Goal: Task Accomplishment & Management: Manage account settings

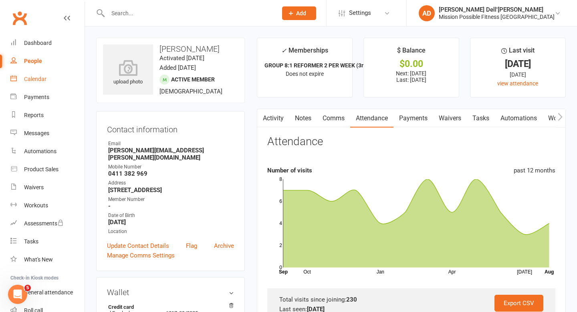
click at [33, 81] on div "Calendar" at bounding box center [35, 79] width 22 height 6
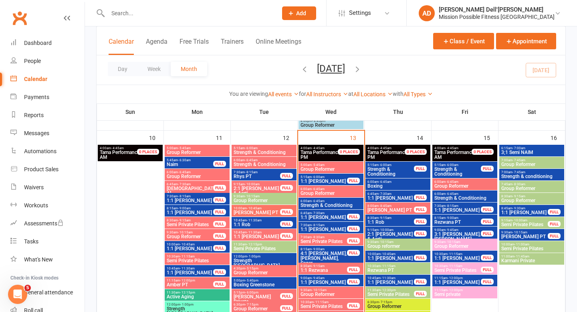
scroll to position [571, 0]
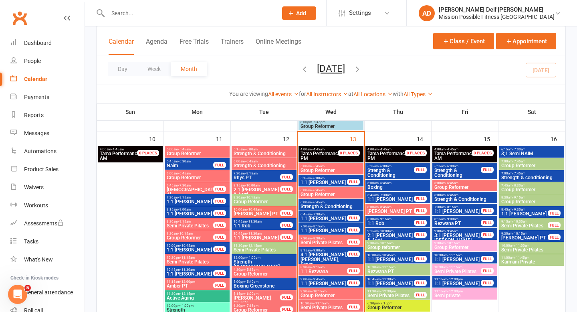
click at [522, 246] on span "- 11:00am" at bounding box center [522, 246] width 15 height 4
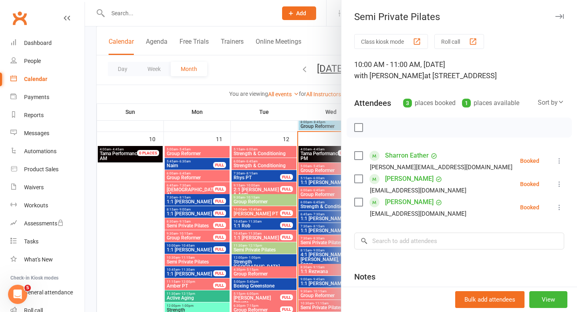
click at [560, 185] on icon at bounding box center [560, 184] width 8 height 8
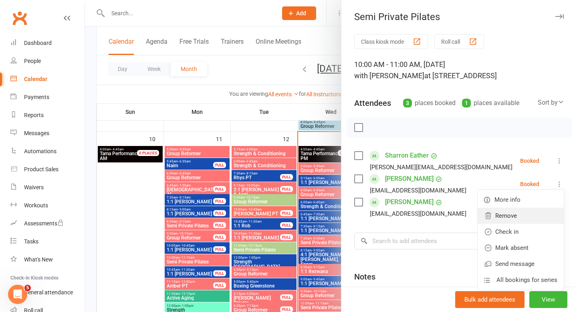
click at [522, 216] on link "Remove" at bounding box center [521, 216] width 86 height 16
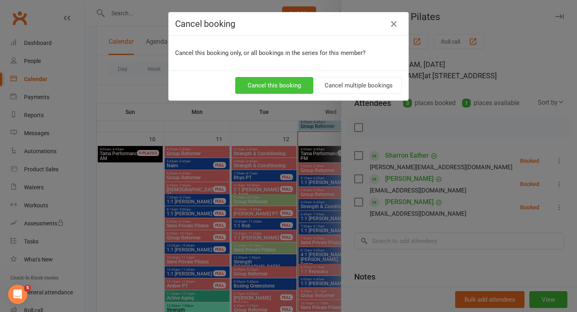
click at [285, 79] on button "Cancel this booking" at bounding box center [274, 85] width 78 height 17
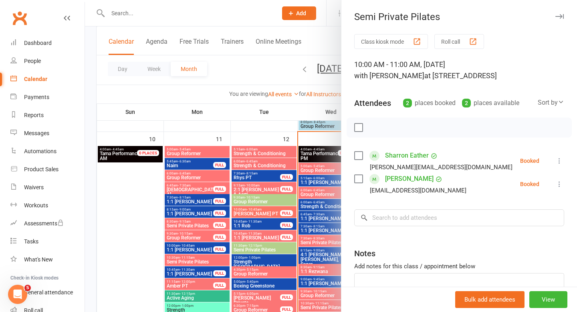
click at [118, 12] on div at bounding box center [331, 156] width 492 height 312
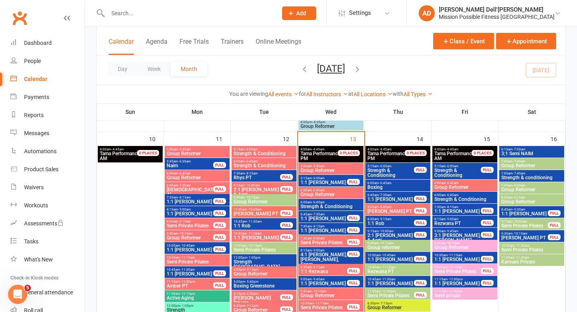
click at [118, 12] on input "text" at bounding box center [188, 13] width 166 height 11
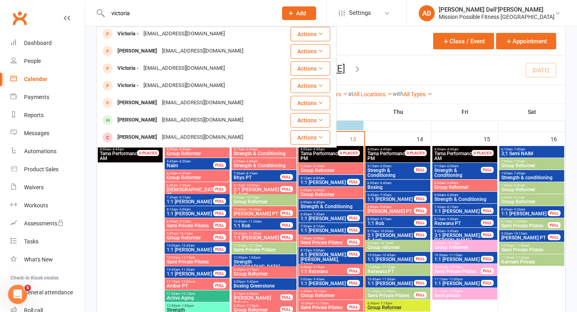
scroll to position [83, 0]
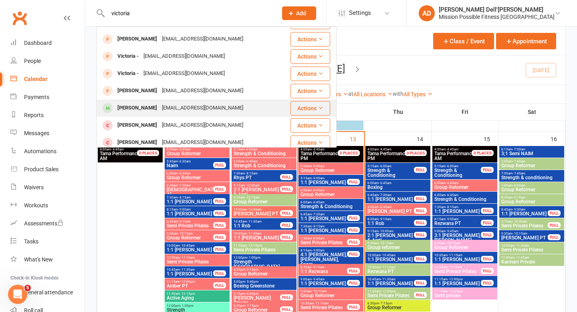
type input "victoria"
click at [134, 107] on div "[PERSON_NAME]" at bounding box center [137, 108] width 45 height 12
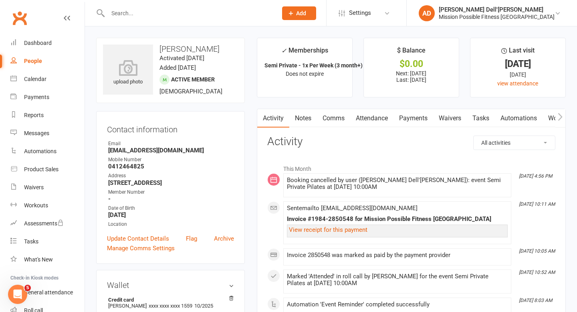
click at [413, 119] on link "Payments" at bounding box center [414, 118] width 40 height 18
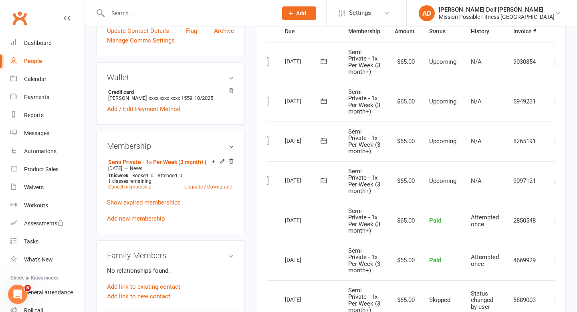
scroll to position [0, 28]
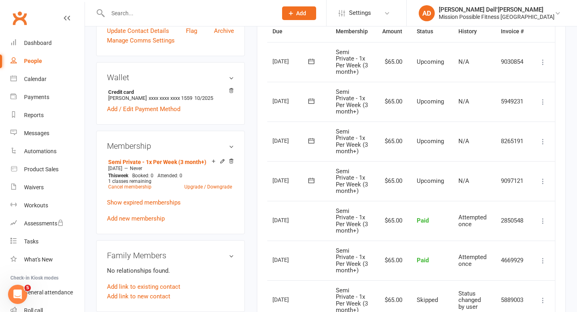
click at [543, 178] on icon at bounding box center [543, 181] width 8 height 8
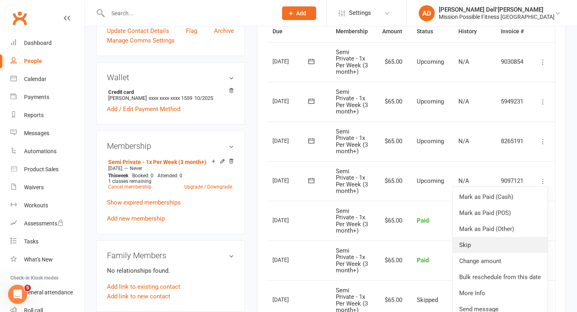
click at [492, 241] on link "Skip" at bounding box center [500, 245] width 95 height 16
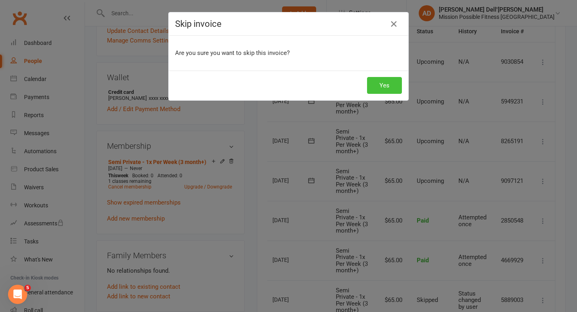
click at [390, 87] on button "Yes" at bounding box center [384, 85] width 35 height 17
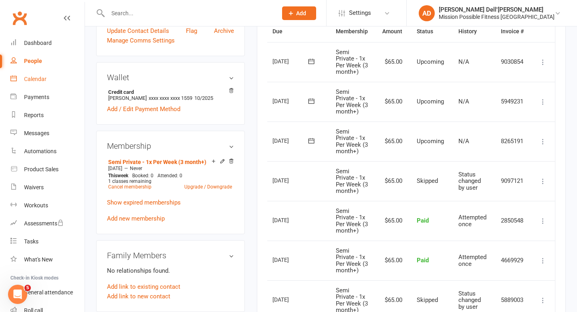
click at [40, 82] on div "Calendar" at bounding box center [35, 79] width 22 height 6
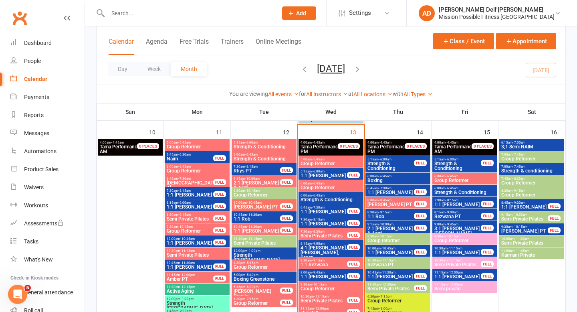
scroll to position [570, 0]
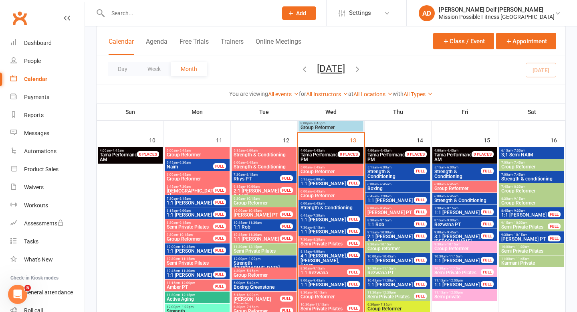
click at [148, 18] on input "text" at bounding box center [188, 13] width 166 height 11
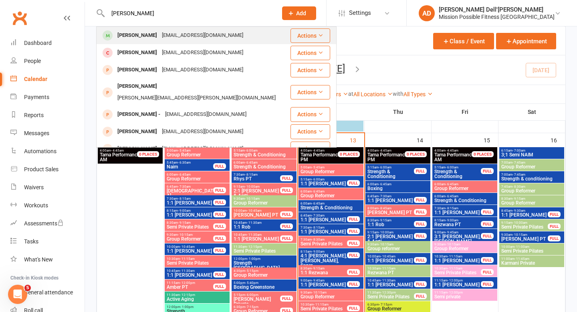
type input "[PERSON_NAME]"
click at [144, 36] on div "[PERSON_NAME]" at bounding box center [137, 36] width 45 height 12
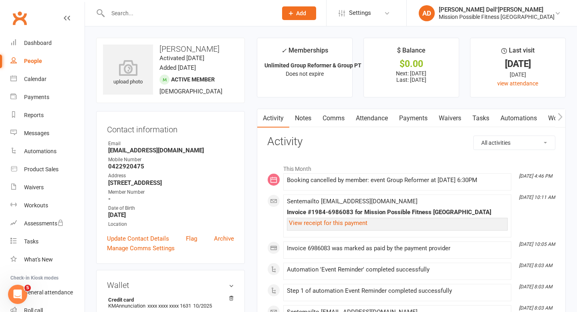
click at [410, 119] on link "Payments" at bounding box center [414, 118] width 40 height 18
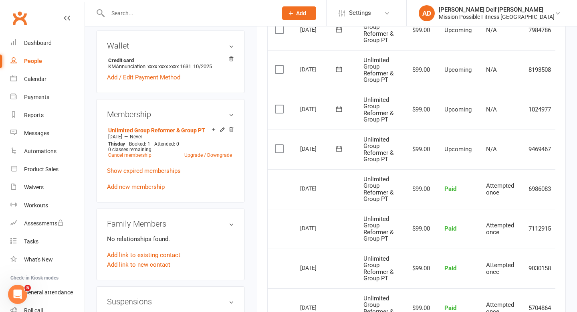
scroll to position [0, 28]
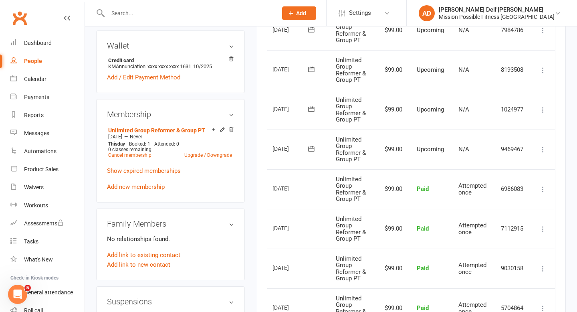
click at [545, 150] on icon at bounding box center [543, 150] width 8 height 8
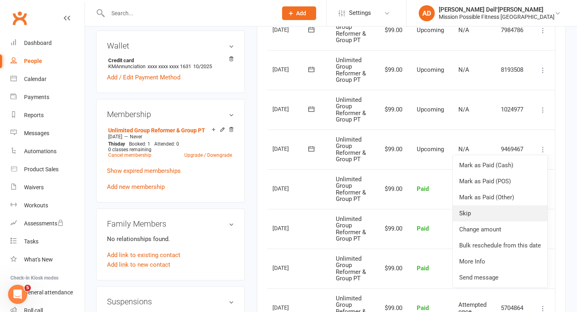
click at [488, 214] on link "Skip" at bounding box center [500, 213] width 95 height 16
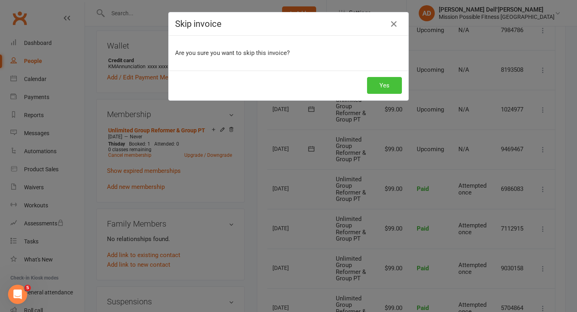
click at [388, 85] on button "Yes" at bounding box center [384, 85] width 35 height 17
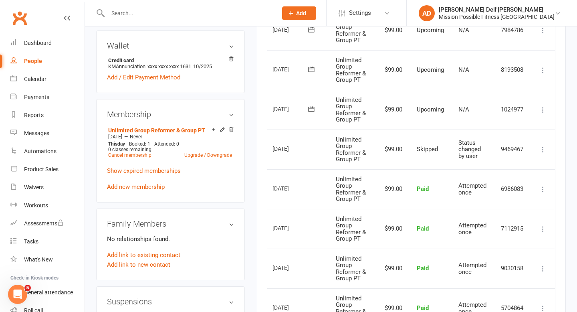
click at [138, 9] on input "text" at bounding box center [188, 13] width 166 height 11
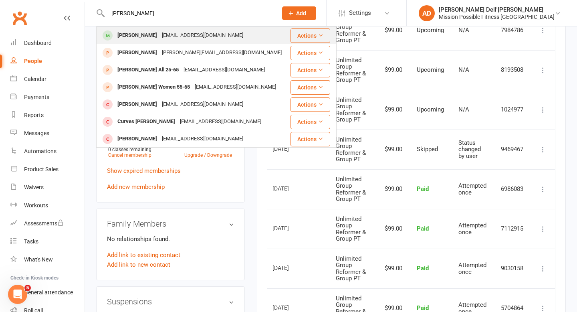
type input "[PERSON_NAME]"
click at [137, 36] on div "[PERSON_NAME]" at bounding box center [137, 36] width 45 height 12
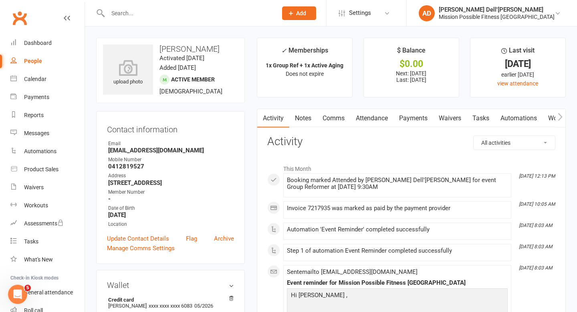
click at [374, 116] on link "Attendance" at bounding box center [371, 118] width 43 height 18
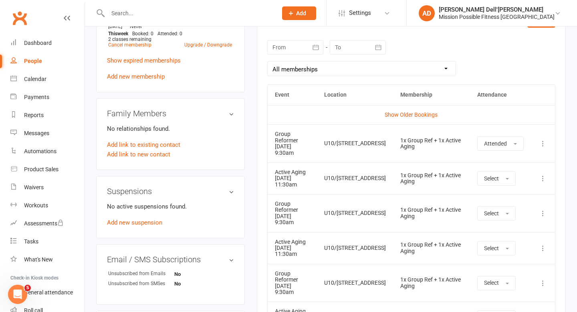
scroll to position [352, 0]
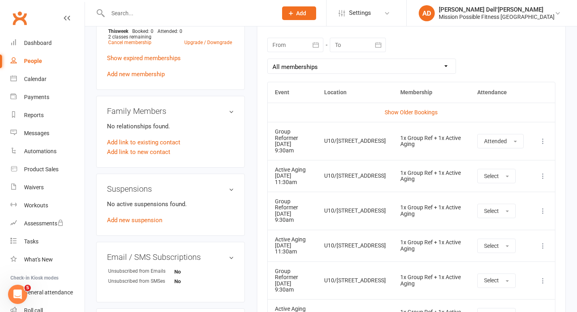
click at [543, 172] on icon at bounding box center [543, 176] width 8 height 8
click at [512, 216] on link "Remove booking" at bounding box center [507, 224] width 79 height 16
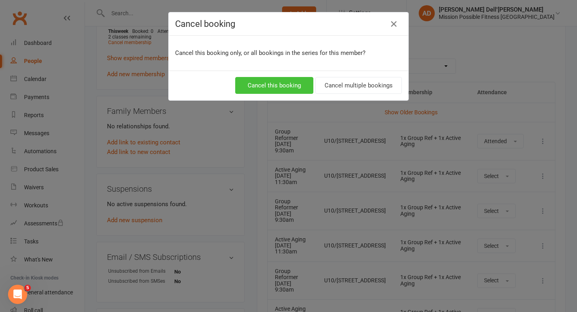
click at [279, 89] on button "Cancel this booking" at bounding box center [274, 85] width 78 height 17
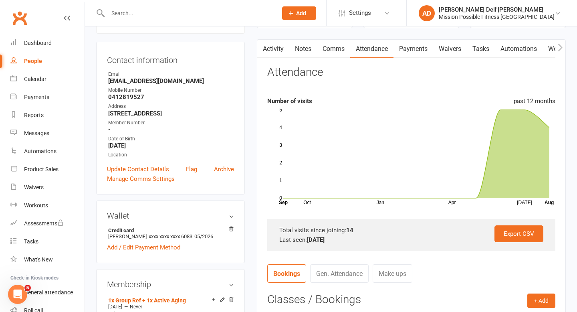
scroll to position [60, 0]
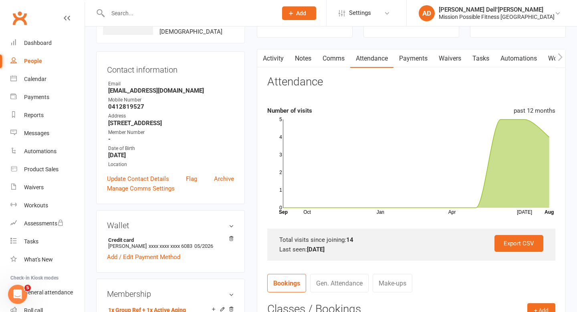
click at [413, 57] on link "Payments" at bounding box center [414, 58] width 40 height 18
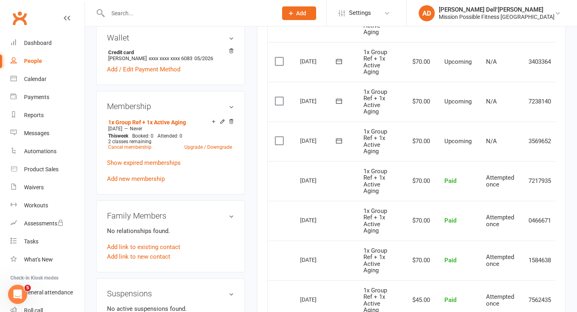
scroll to position [0, 28]
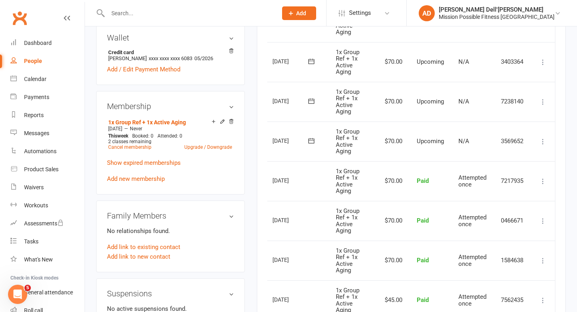
click at [544, 141] on icon at bounding box center [543, 142] width 8 height 8
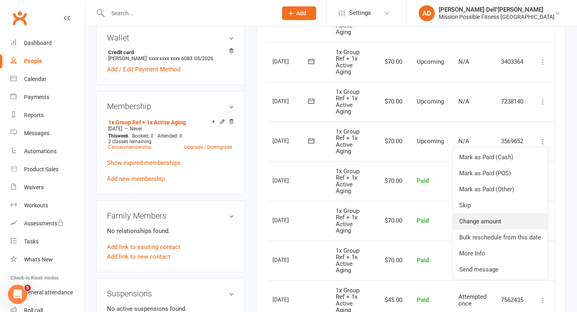
click at [487, 217] on link "Change amount" at bounding box center [500, 221] width 95 height 16
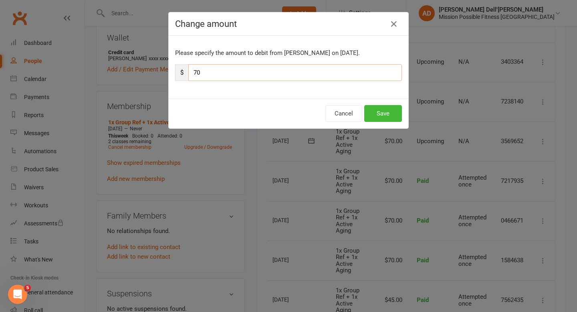
click at [216, 73] on input "70" at bounding box center [295, 72] width 214 height 17
type input "7"
type input "45"
click at [391, 110] on button "Save" at bounding box center [383, 113] width 38 height 17
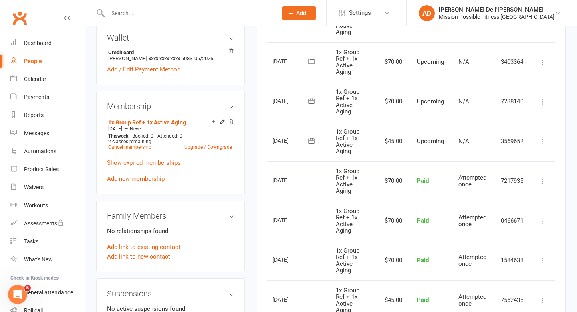
click at [153, 9] on input "text" at bounding box center [188, 13] width 166 height 11
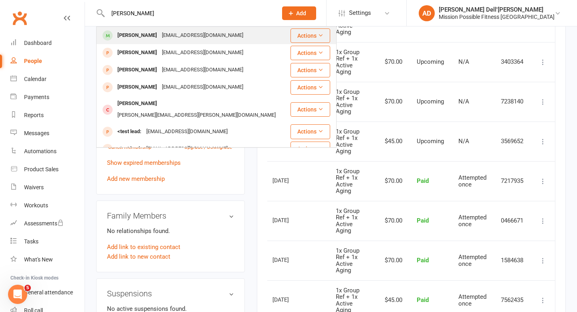
type input "[PERSON_NAME]"
click at [146, 35] on div "[PERSON_NAME]" at bounding box center [137, 36] width 45 height 12
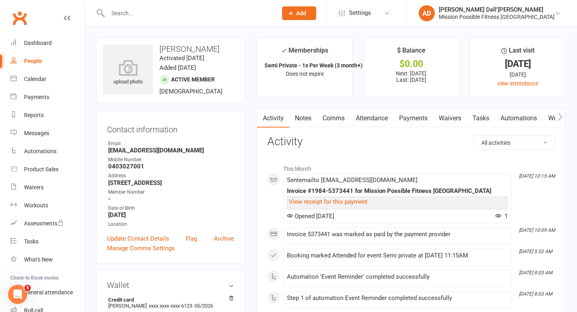
click at [418, 115] on link "Payments" at bounding box center [414, 118] width 40 height 18
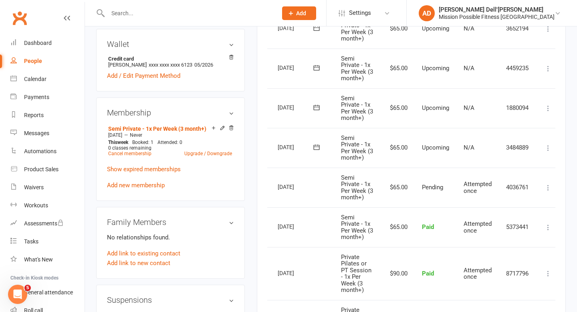
scroll to position [0, 28]
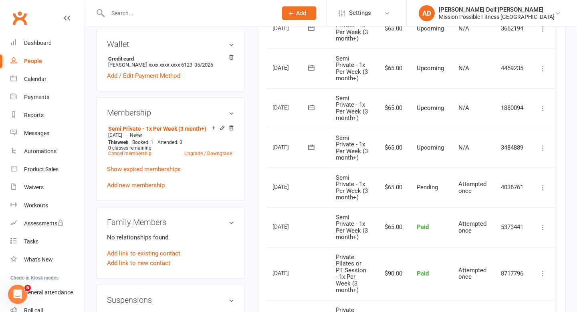
click at [544, 146] on icon at bounding box center [543, 148] width 8 height 8
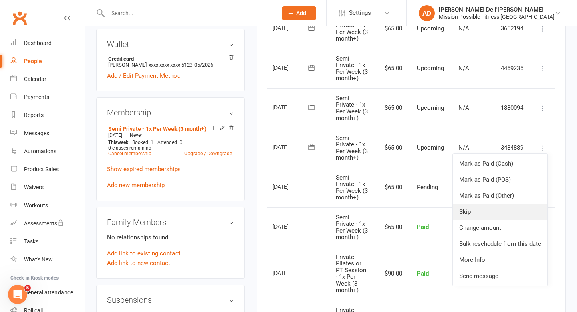
click at [477, 213] on link "Skip" at bounding box center [500, 212] width 95 height 16
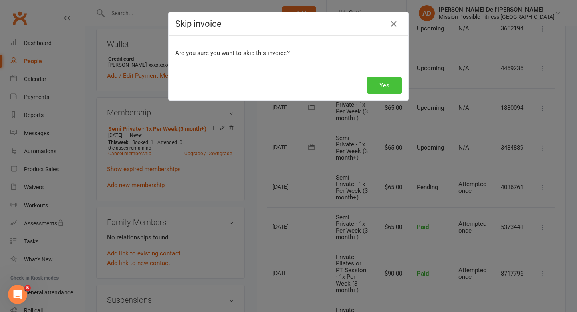
click at [385, 85] on button "Yes" at bounding box center [384, 85] width 35 height 17
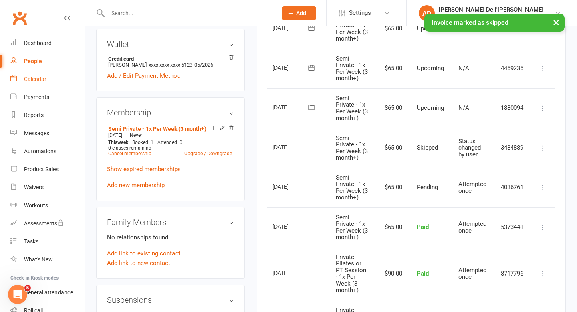
click at [36, 77] on div "Calendar" at bounding box center [35, 79] width 22 height 6
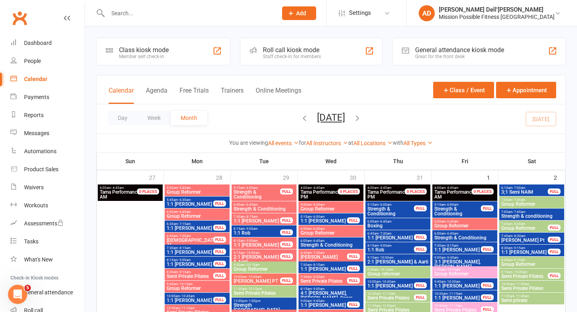
click at [119, 17] on input "text" at bounding box center [188, 13] width 166 height 11
type input "y"
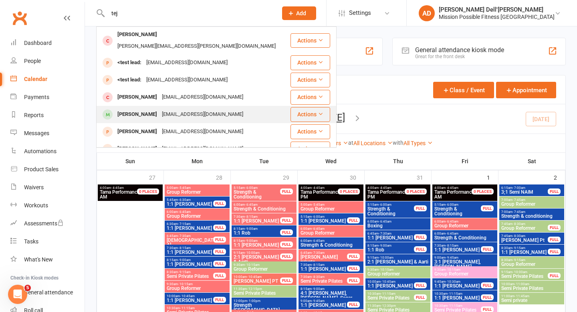
type input "tej"
click at [117, 109] on div "[PERSON_NAME]" at bounding box center [137, 115] width 45 height 12
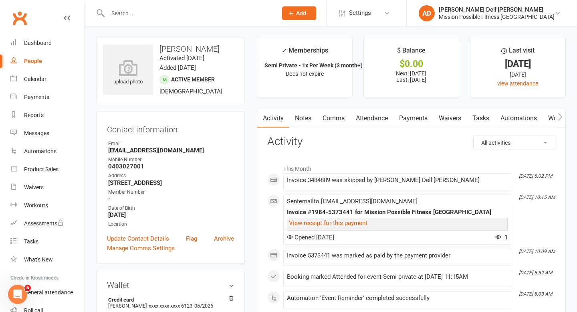
click at [368, 119] on link "Attendance" at bounding box center [371, 118] width 43 height 18
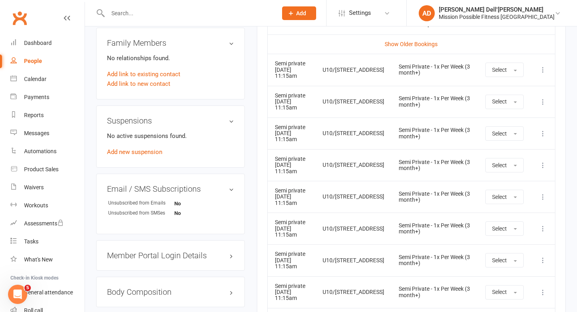
scroll to position [421, 0]
click at [544, 130] on icon at bounding box center [543, 133] width 8 height 8
click at [509, 180] on link "Remove booking" at bounding box center [507, 181] width 79 height 16
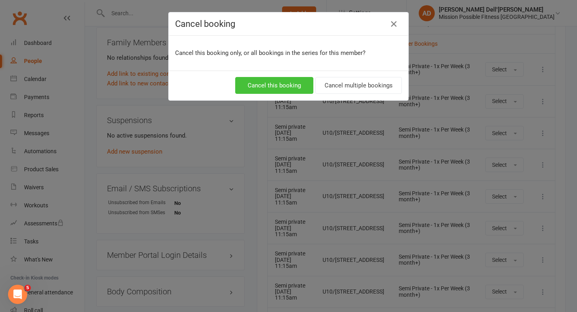
click at [285, 83] on button "Cancel this booking" at bounding box center [274, 85] width 78 height 17
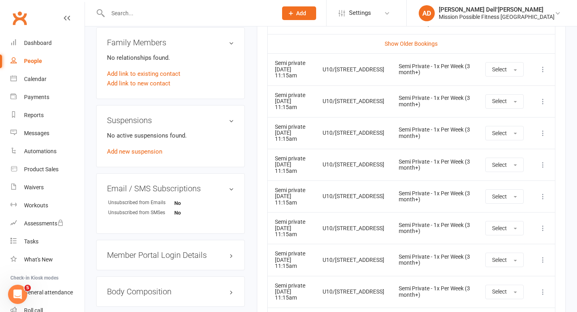
click at [544, 131] on icon at bounding box center [543, 133] width 8 height 8
click at [505, 179] on link "Remove booking" at bounding box center [507, 181] width 79 height 16
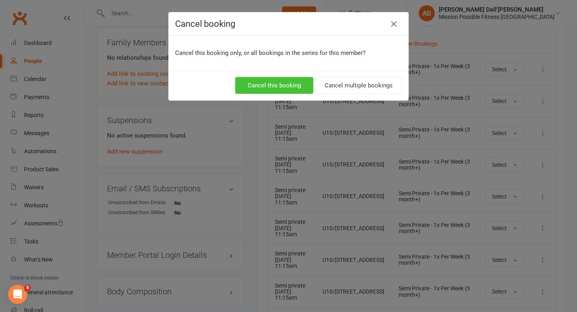
click at [289, 87] on button "Cancel this booking" at bounding box center [274, 85] width 78 height 17
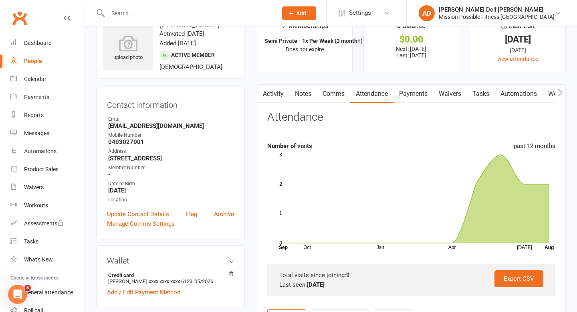
scroll to position [21, 0]
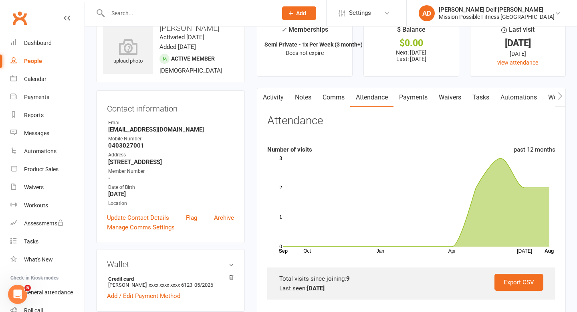
click at [415, 97] on link "Payments" at bounding box center [414, 97] width 40 height 18
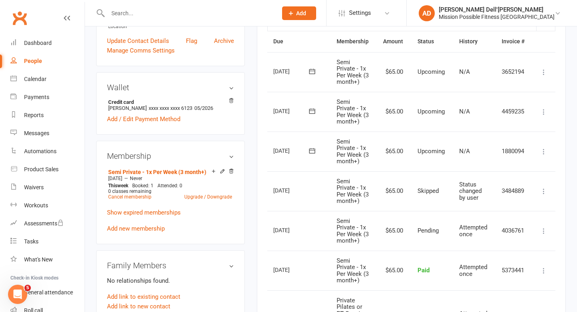
scroll to position [0, 28]
click at [544, 111] on icon at bounding box center [543, 112] width 8 height 8
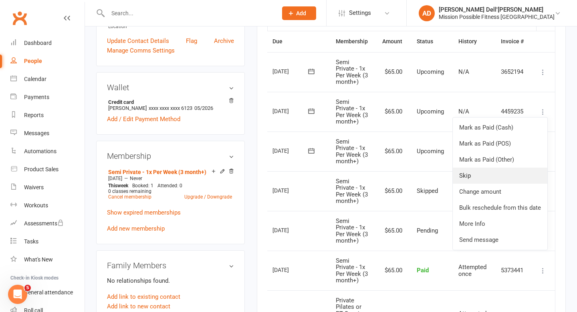
click at [484, 170] on link "Skip" at bounding box center [500, 176] width 95 height 16
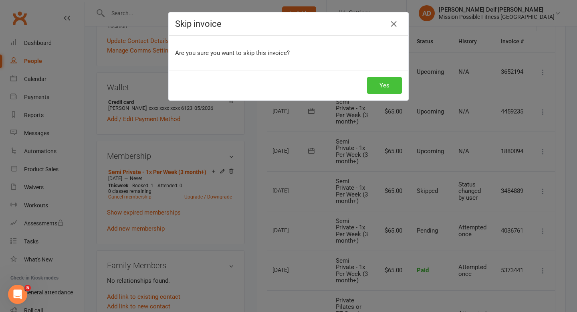
click at [387, 87] on button "Yes" at bounding box center [384, 85] width 35 height 17
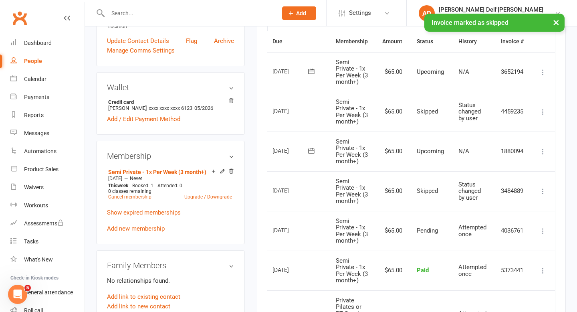
click at [544, 73] on icon at bounding box center [543, 72] width 8 height 8
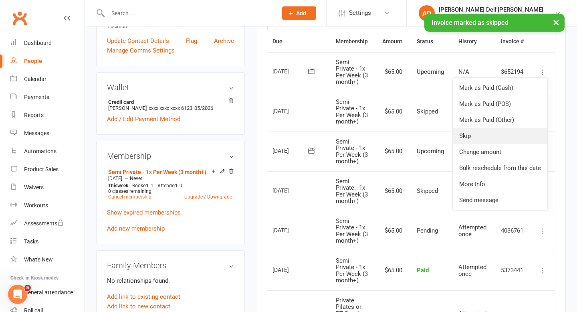
click at [486, 132] on link "Skip" at bounding box center [500, 136] width 95 height 16
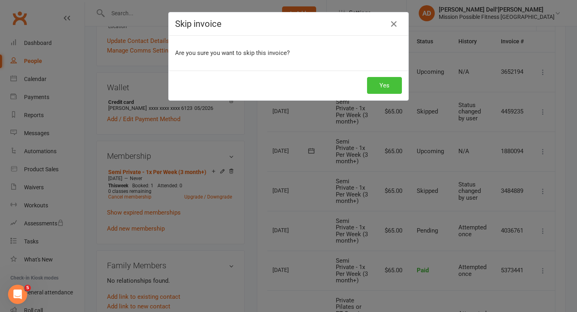
click at [389, 83] on button "Yes" at bounding box center [384, 85] width 35 height 17
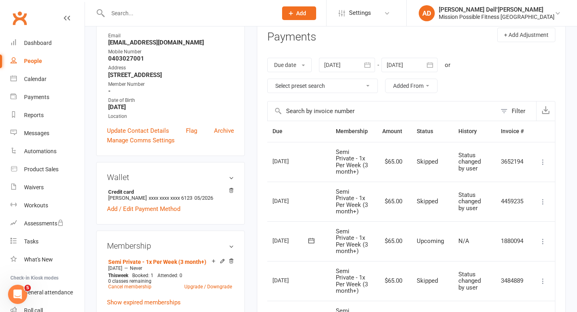
scroll to position [106, 0]
